Goal: Information Seeking & Learning: Learn about a topic

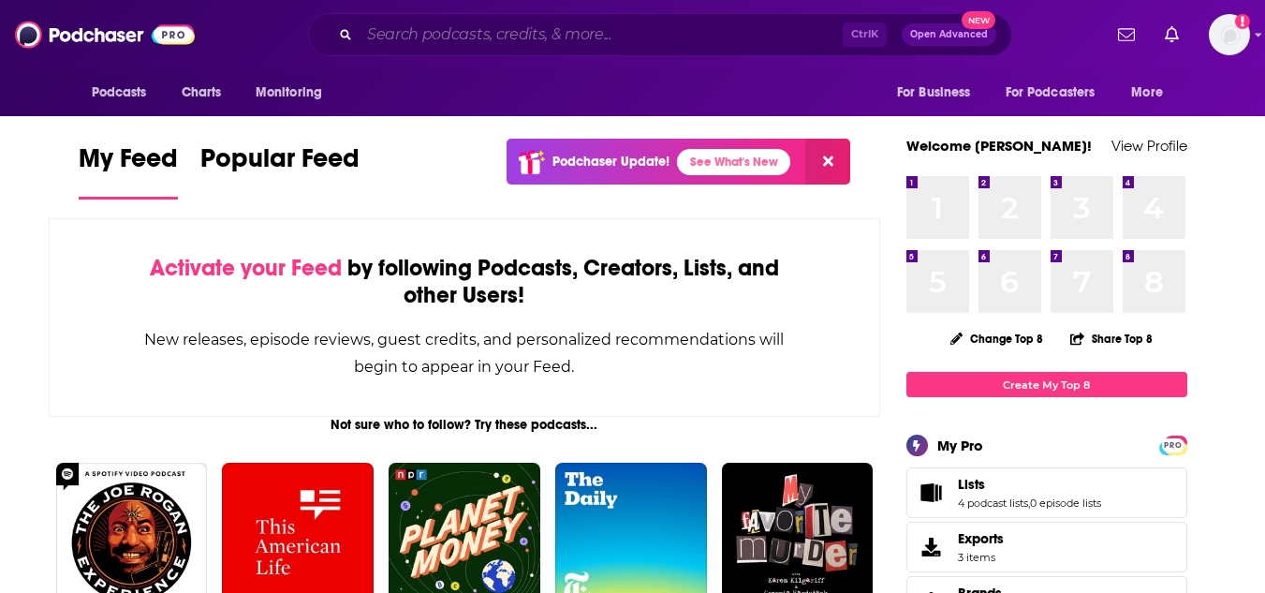
click at [546, 33] on input "Search podcasts, credits, & more..." at bounding box center [601, 35] width 483 height 30
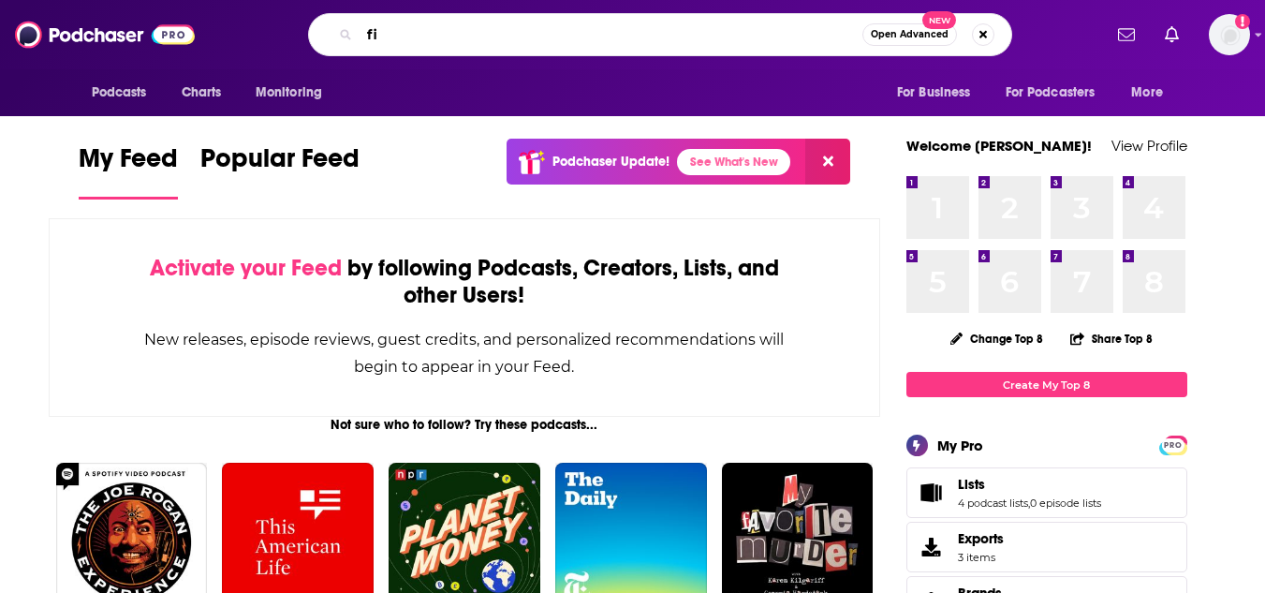
type input "f"
type input "go fact yourself"
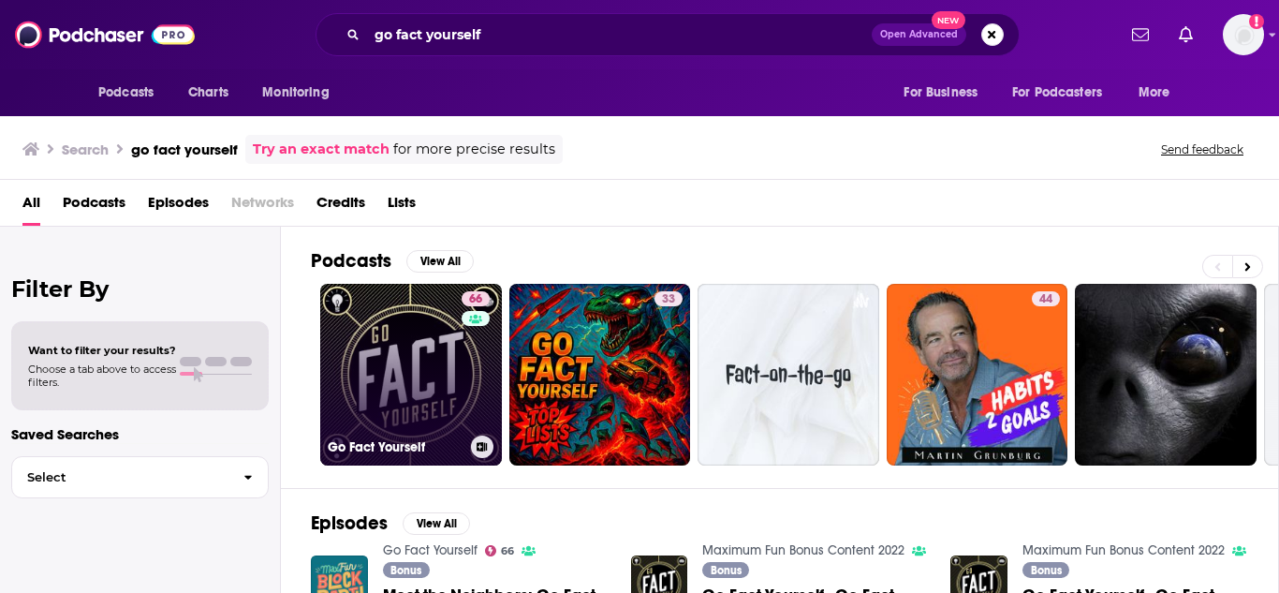
click at [428, 391] on link "66 Go Fact Yourself" at bounding box center [411, 375] width 182 height 182
